Goal: Task Accomplishment & Management: Use online tool/utility

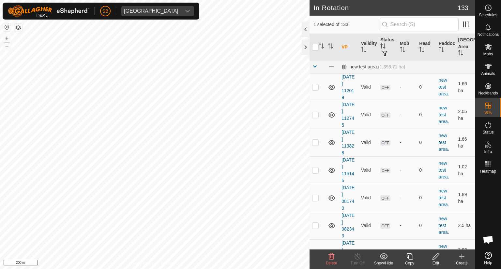
click at [492, 77] on div "Schedules Notifications Mobs Animals Neckbands VPs Status Infra Heatmap Help In…" at bounding box center [250, 134] width 501 height 269
click at [398, 97] on div "In Rotation 133 1 selected of 133 VP Validity Status Mob Head Paddock Grazing A…" at bounding box center [237, 134] width 475 height 269
click at [370, 21] on div "In Rotation 133 1 selected of 133 VP Validity Status Mob Head Paddock Grazing A…" at bounding box center [237, 134] width 475 height 269
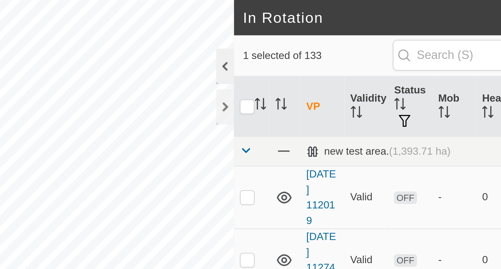
checkbox input "false"
checkbox input "true"
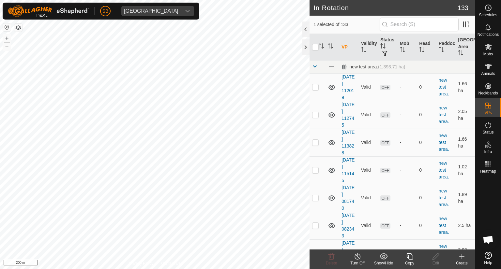
click at [410, 254] on icon at bounding box center [410, 257] width 8 height 8
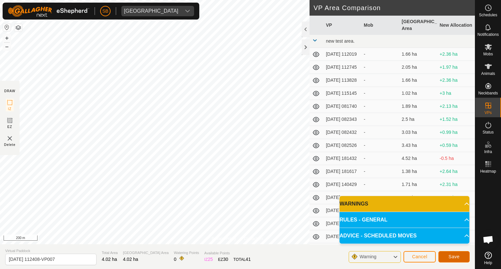
click at [451, 256] on span "Save" at bounding box center [453, 256] width 11 height 5
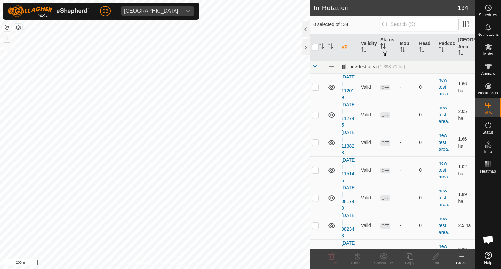
checkbox input "true"
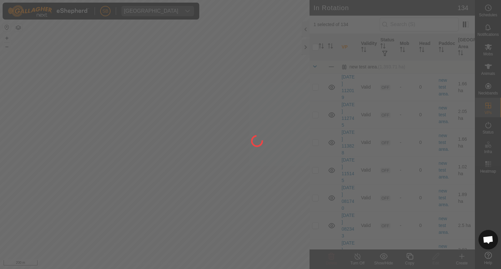
drag, startPoint x: 230, startPoint y: 180, endPoint x: 200, endPoint y: 188, distance: 30.9
click at [200, 188] on div at bounding box center [250, 134] width 501 height 269
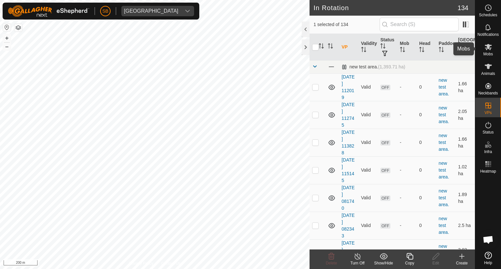
click at [488, 48] on icon at bounding box center [488, 47] width 7 height 6
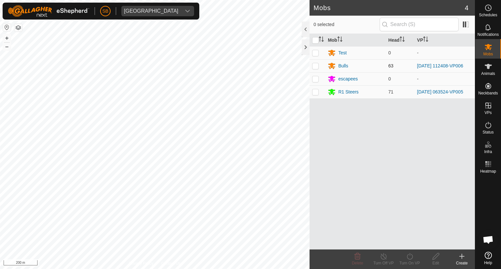
click at [315, 68] on p-checkbox at bounding box center [315, 65] width 7 height 5
checkbox input "true"
click at [407, 257] on icon at bounding box center [410, 256] width 6 height 7
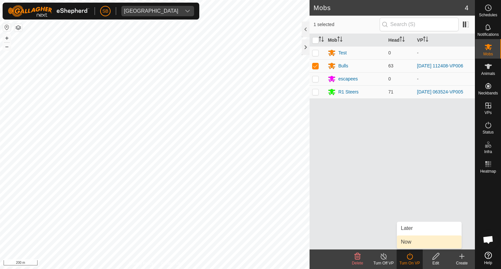
click at [407, 242] on link "Now" at bounding box center [429, 242] width 65 height 13
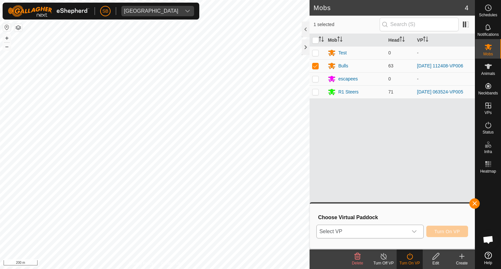
click at [419, 229] on div "dropdown trigger" at bounding box center [414, 231] width 13 height 13
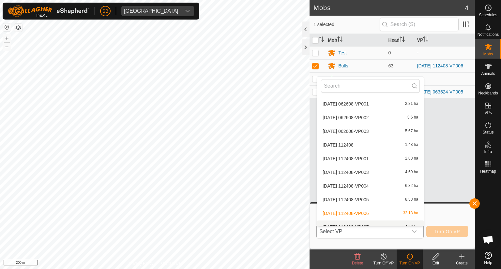
scroll to position [1719, 0]
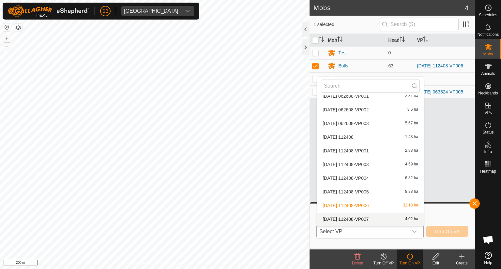
click at [376, 219] on li "[DATE] 112408-VP007 4.02 ha" at bounding box center [370, 219] width 107 height 13
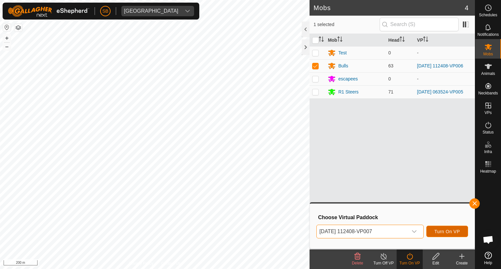
click at [447, 231] on span "Turn On VP" at bounding box center [446, 231] width 25 height 5
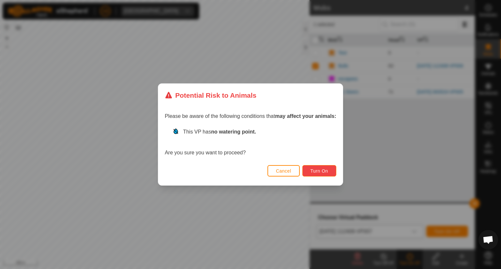
click at [317, 169] on span "Turn On" at bounding box center [319, 171] width 18 height 5
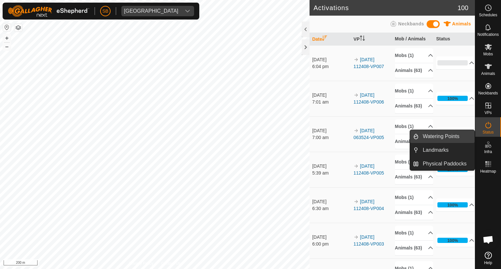
click at [439, 136] on link "Watering Points" at bounding box center [447, 136] width 56 height 13
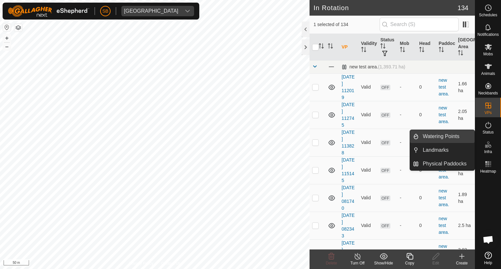
click at [448, 134] on link "Watering Points" at bounding box center [447, 136] width 56 height 13
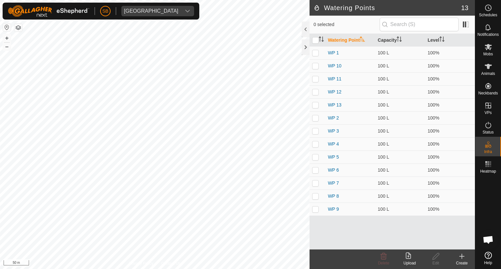
click at [461, 257] on icon at bounding box center [462, 257] width 5 height 0
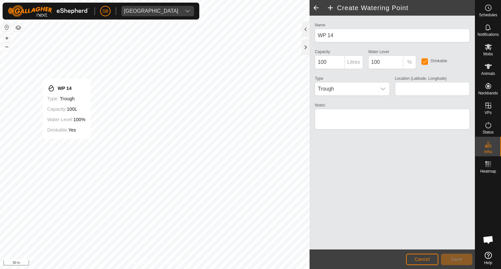
type input "-38.583944, 177.871140"
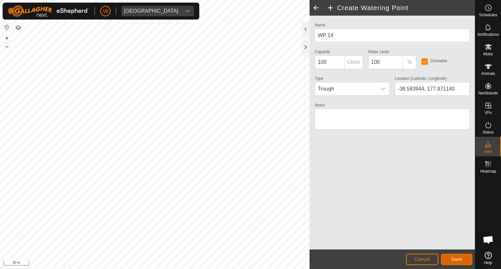
click at [457, 256] on button "Save" at bounding box center [456, 259] width 31 height 11
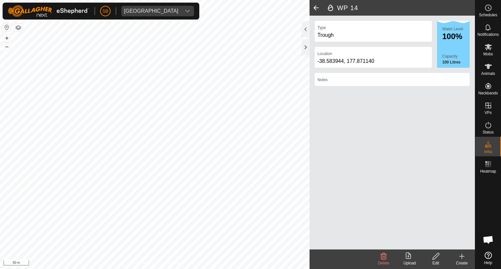
click at [140, 269] on html "SB Tangihanga station Schedules Notifications Mobs Animals Neckbands VPs Status…" at bounding box center [250, 134] width 501 height 269
click at [487, 98] on div "VPs" at bounding box center [488, 108] width 26 height 20
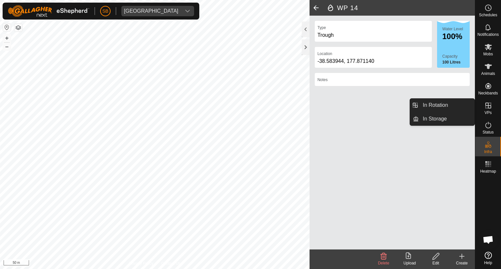
click at [488, 107] on icon at bounding box center [488, 106] width 8 height 8
click at [447, 106] on link "In Rotation" at bounding box center [447, 105] width 56 height 13
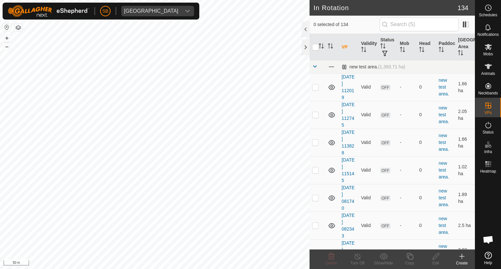
click at [465, 260] on icon at bounding box center [462, 257] width 8 height 8
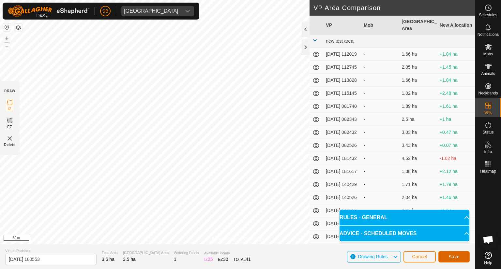
click at [454, 256] on span "Save" at bounding box center [453, 256] width 11 height 5
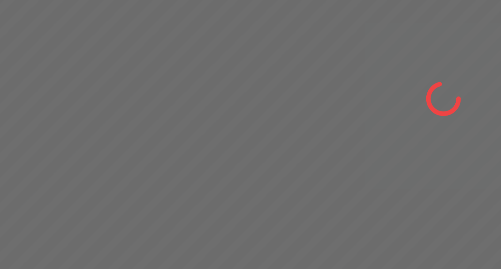
drag, startPoint x: 150, startPoint y: 189, endPoint x: 161, endPoint y: 155, distance: 35.6
click at [161, 155] on div at bounding box center [250, 134] width 501 height 269
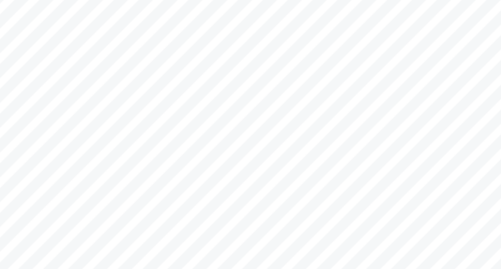
checkbox input "false"
checkbox input "true"
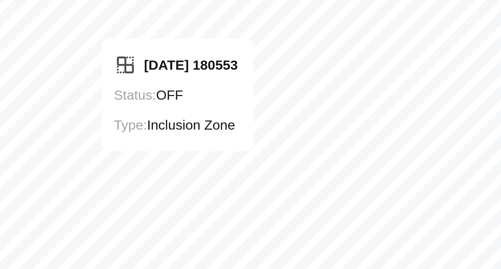
checkbox input "true"
checkbox input "false"
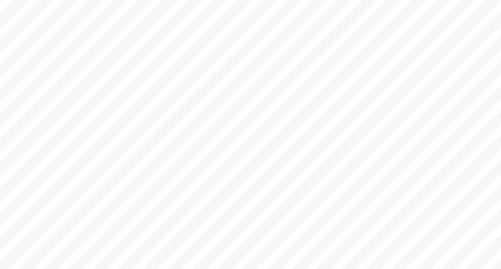
checkbox input "false"
checkbox input "true"
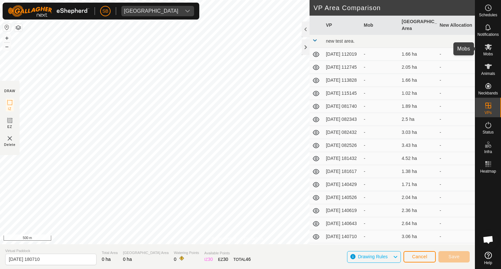
click at [489, 50] on icon at bounding box center [488, 47] width 8 height 8
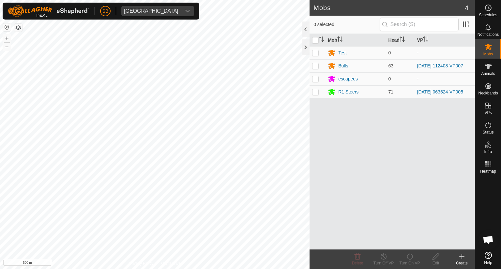
click at [316, 89] on p-checkbox at bounding box center [315, 91] width 7 height 5
checkbox input "true"
click at [411, 257] on icon at bounding box center [410, 257] width 8 height 8
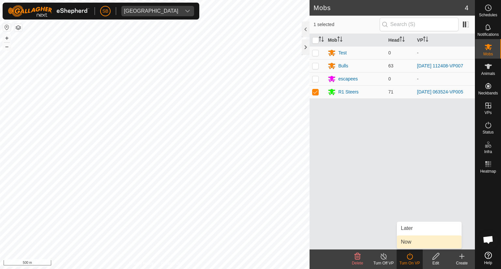
click at [408, 242] on link "Now" at bounding box center [429, 242] width 65 height 13
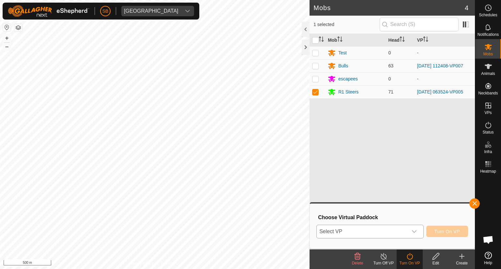
click at [416, 233] on icon "dropdown trigger" at bounding box center [414, 231] width 5 height 5
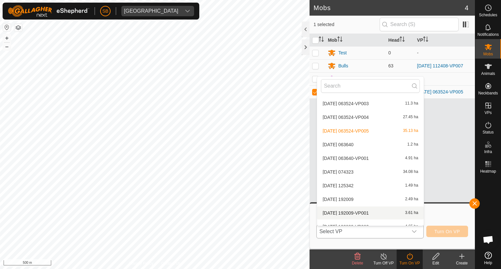
scroll to position [1733, 0]
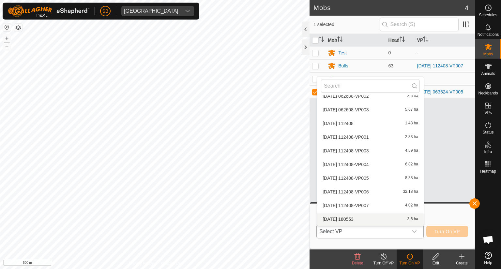
click at [368, 220] on li "[DATE] 180553 3.5 ha" at bounding box center [370, 219] width 107 height 13
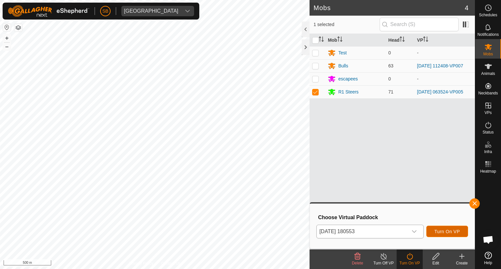
click at [448, 231] on span "Turn On VP" at bounding box center [446, 231] width 25 height 5
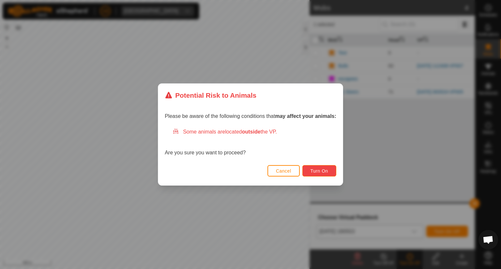
click at [318, 170] on span "Turn On" at bounding box center [319, 171] width 18 height 5
